Goal: Subscribe to service/newsletter

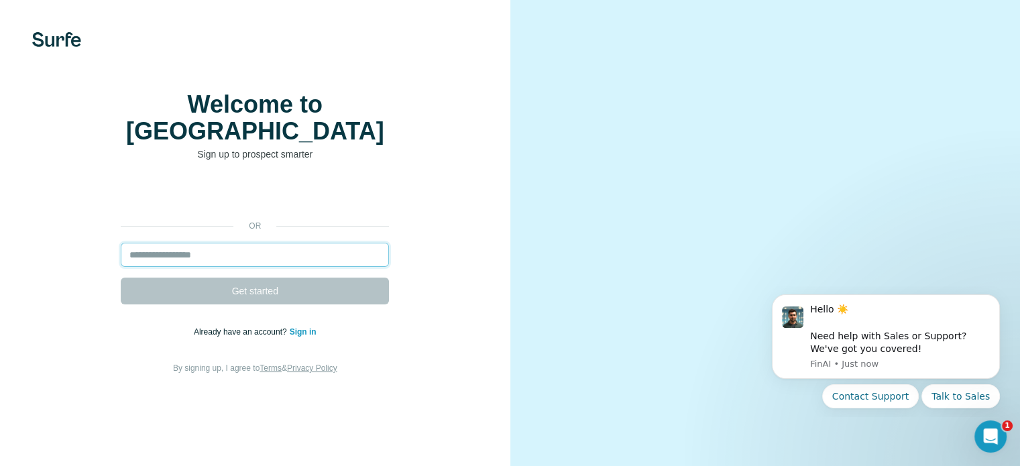
drag, startPoint x: 0, startPoint y: 0, endPoint x: 263, endPoint y: 282, distance: 385.2
click at [263, 267] on input "email" at bounding box center [255, 255] width 268 height 24
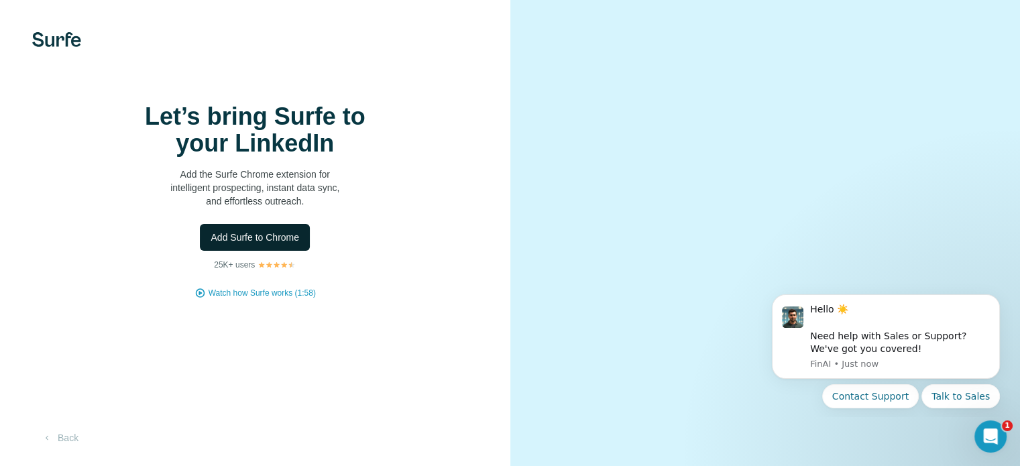
click at [277, 251] on button "Add Surfe to Chrome" at bounding box center [255, 237] width 110 height 27
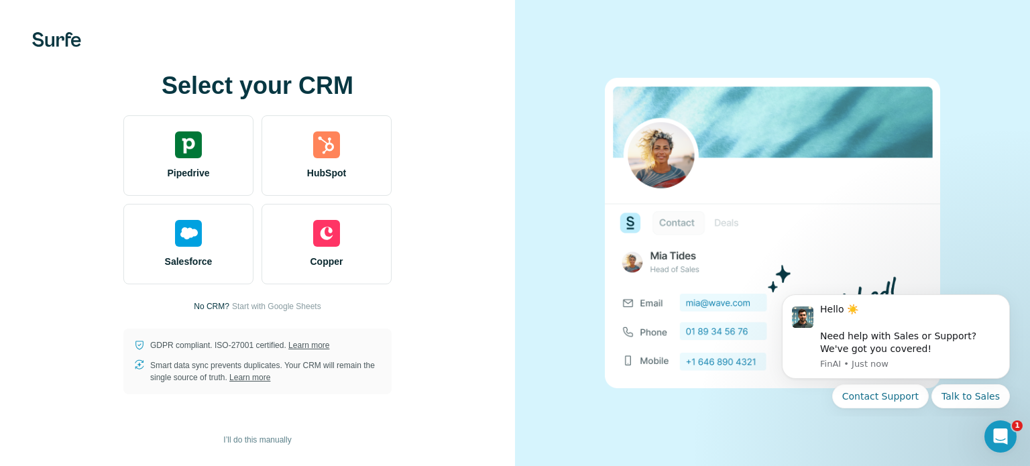
click at [335, 198] on div "Pipedrive HubSpot Salesforce Copper" at bounding box center [257, 199] width 268 height 169
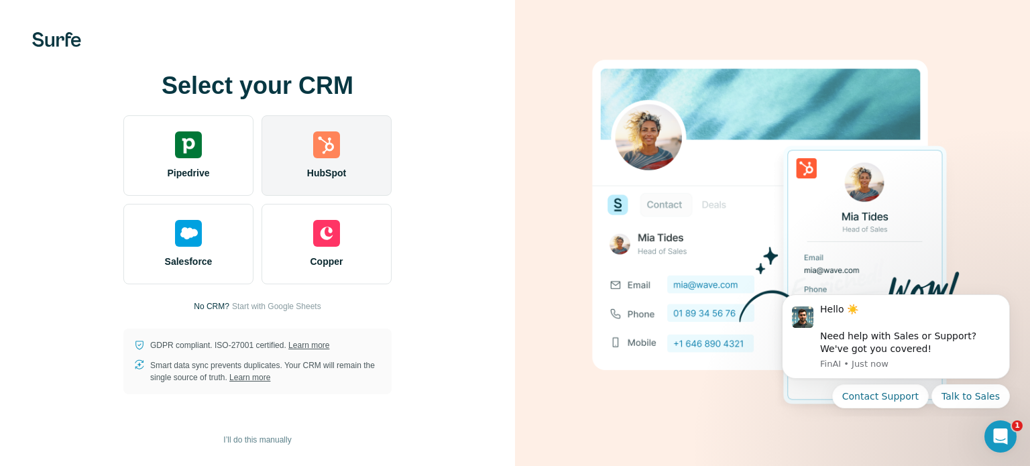
click at [333, 176] on span "HubSpot" at bounding box center [326, 172] width 39 height 13
click at [335, 154] on img at bounding box center [326, 144] width 27 height 27
click at [300, 160] on div "HubSpot" at bounding box center [327, 155] width 130 height 80
click at [298, 143] on div "HubSpot" at bounding box center [327, 155] width 130 height 80
click at [319, 163] on div "HubSpot" at bounding box center [327, 155] width 130 height 80
